Goal: Book appointment/travel/reservation

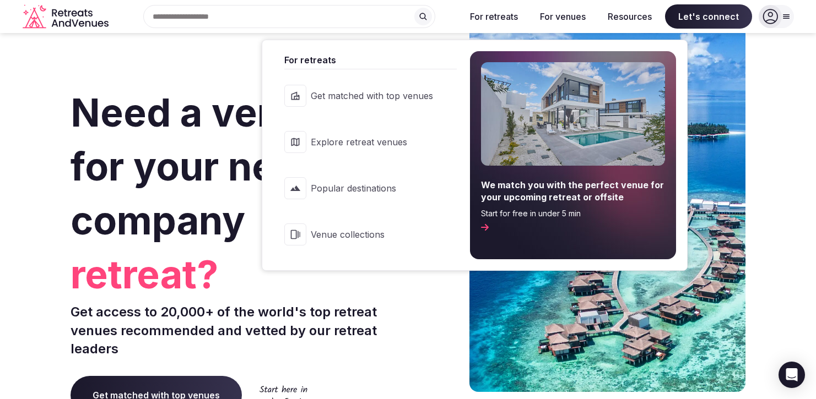
click at [505, 15] on button "For retreats" at bounding box center [494, 16] width 66 height 24
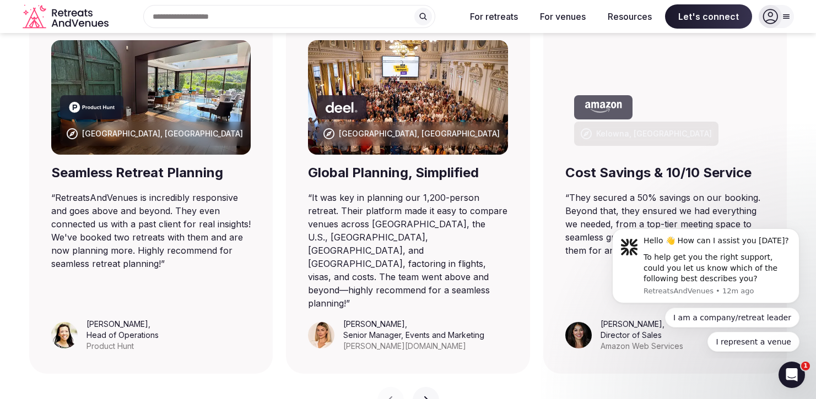
scroll to position [607, 0]
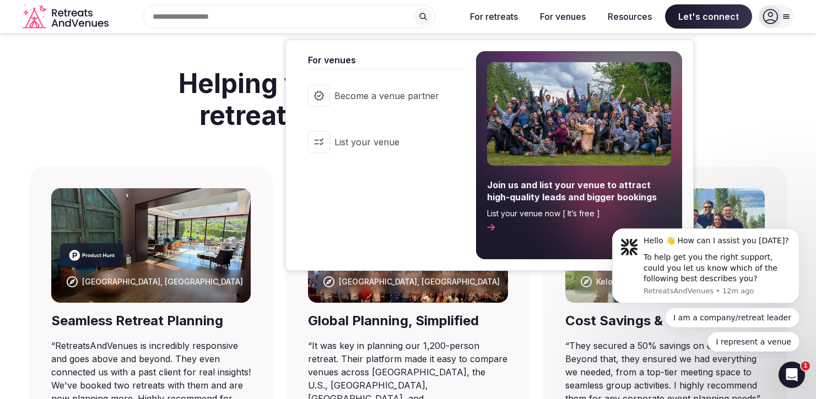
click at [564, 14] on button "For venues" at bounding box center [562, 16] width 63 height 24
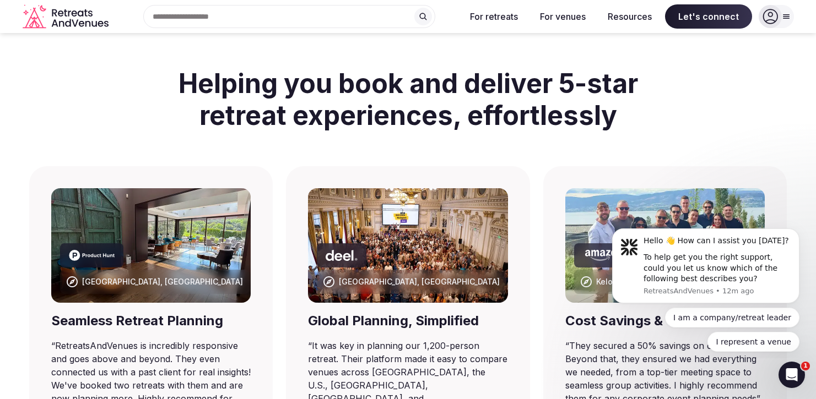
click at [561, 19] on button "For venues" at bounding box center [562, 16] width 63 height 24
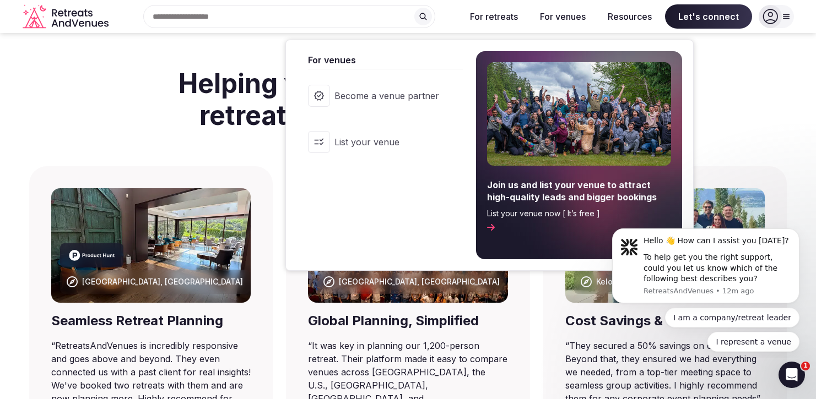
click at [568, 15] on button "For venues" at bounding box center [562, 16] width 63 height 24
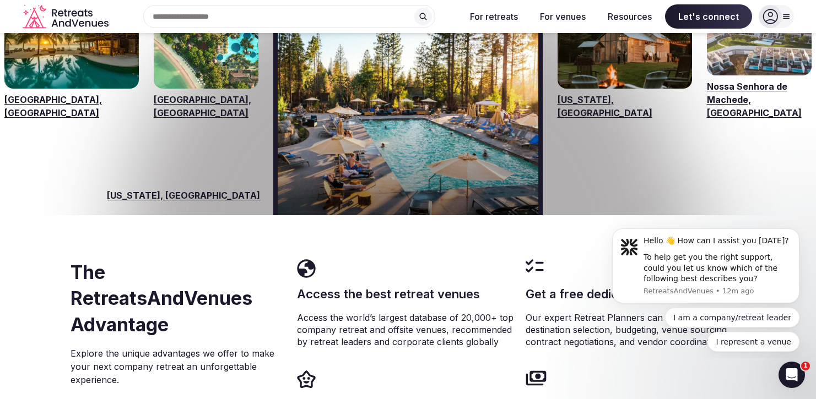
scroll to position [1772, 0]
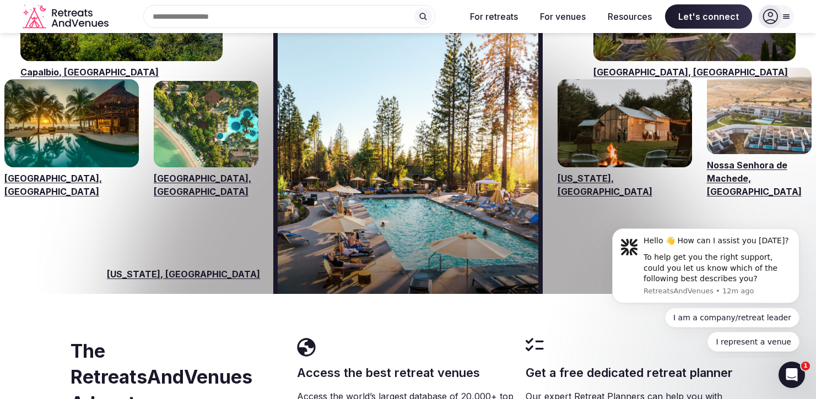
click at [45, 172] on link "[GEOGRAPHIC_DATA], [GEOGRAPHIC_DATA]" at bounding box center [71, 185] width 134 height 26
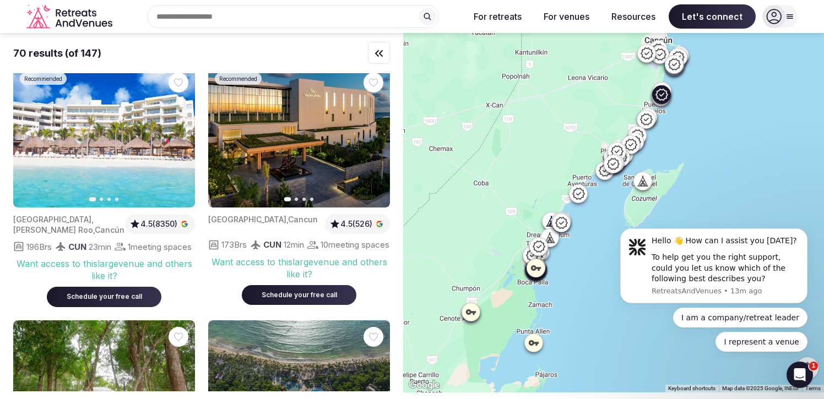
scroll to position [529, 0]
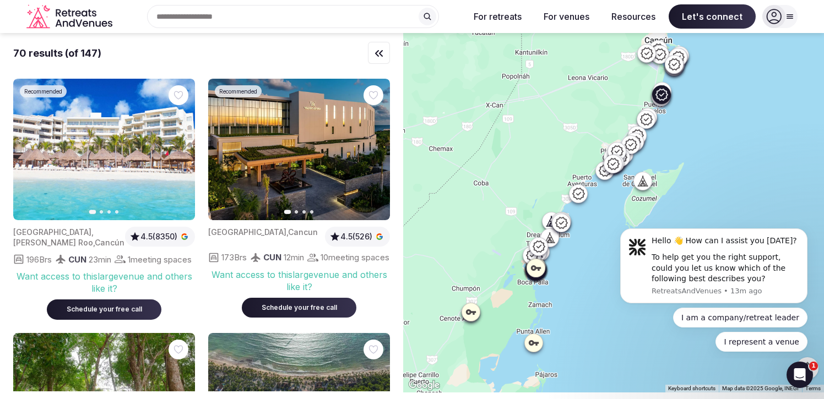
click at [374, 145] on icon "button" at bounding box center [374, 149] width 9 height 9
click at [282, 142] on img at bounding box center [299, 150] width 182 height 142
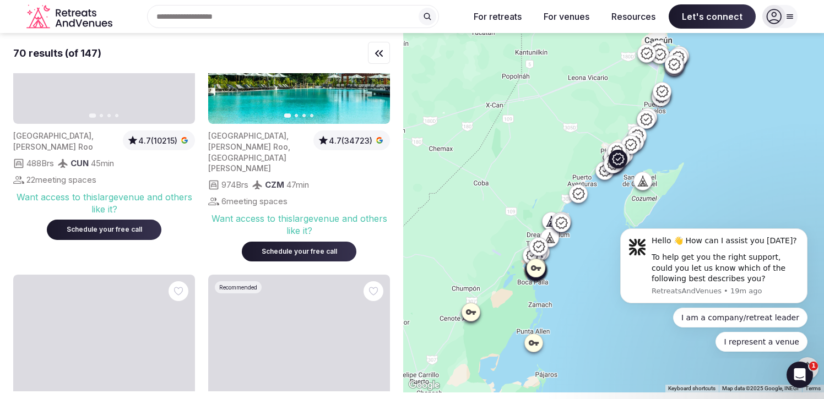
scroll to position [1989, 0]
